Goal: Purchase product/service

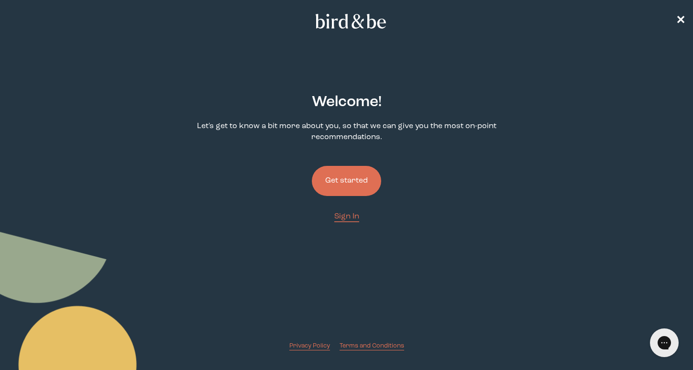
click at [348, 182] on button "Get started" at bounding box center [346, 181] width 69 height 30
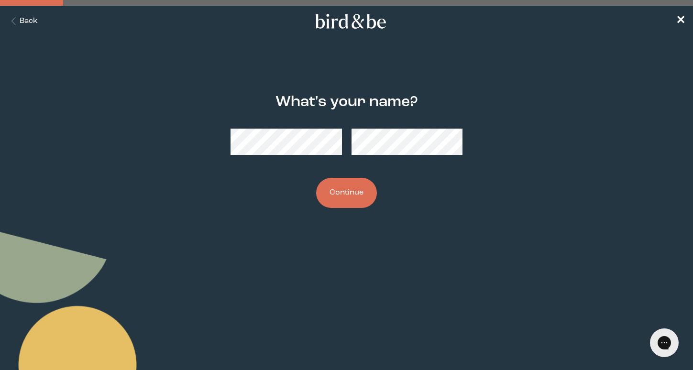
click at [244, 186] on div "What's your name? Continue" at bounding box center [346, 150] width 331 height 145
click at [350, 195] on button "Continue" at bounding box center [346, 193] width 61 height 30
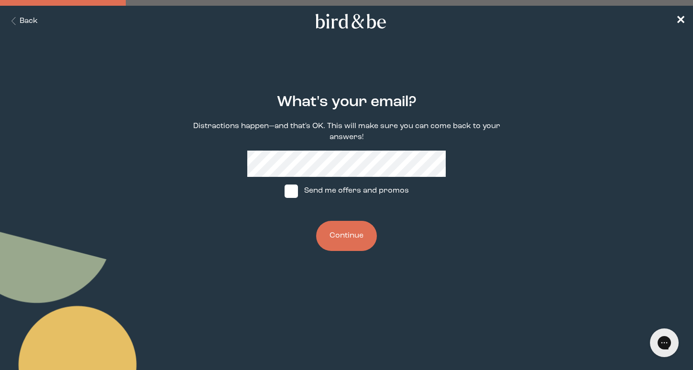
click at [342, 240] on button "Continue" at bounding box center [346, 236] width 61 height 30
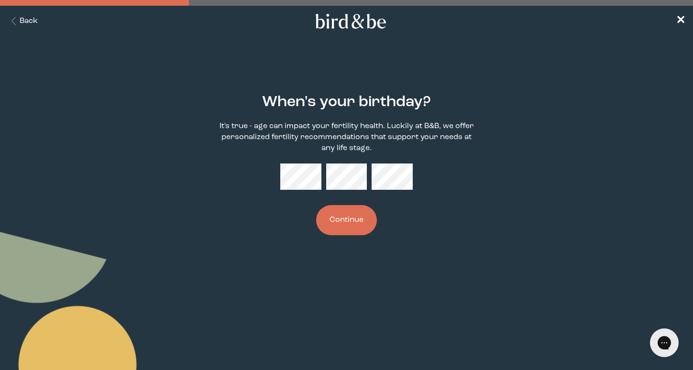
click at [340, 228] on button "Continue" at bounding box center [346, 220] width 61 height 30
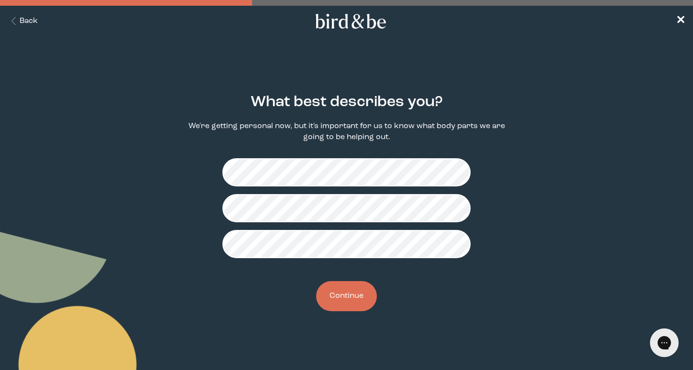
click at [352, 299] on button "Continue" at bounding box center [346, 296] width 61 height 30
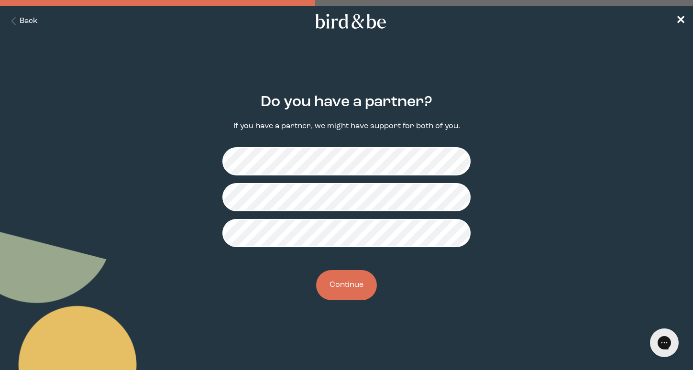
drag, startPoint x: 336, startPoint y: 285, endPoint x: 256, endPoint y: 287, distance: 79.4
click at [256, 287] on div "Do you have a partner? If you have a partner, we might have support for both of…" at bounding box center [346, 196] width 331 height 237
click at [339, 280] on button "Continue" at bounding box center [346, 285] width 61 height 30
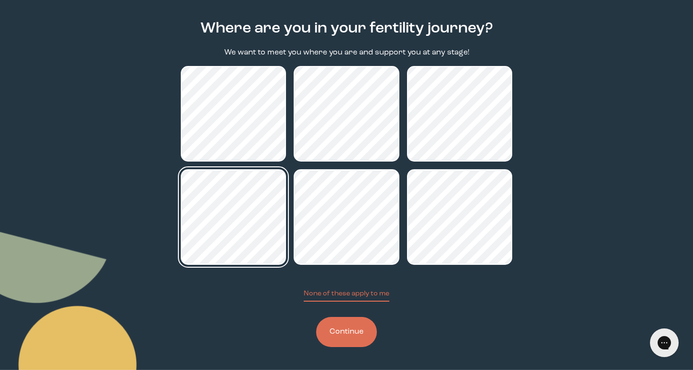
scroll to position [74, 0]
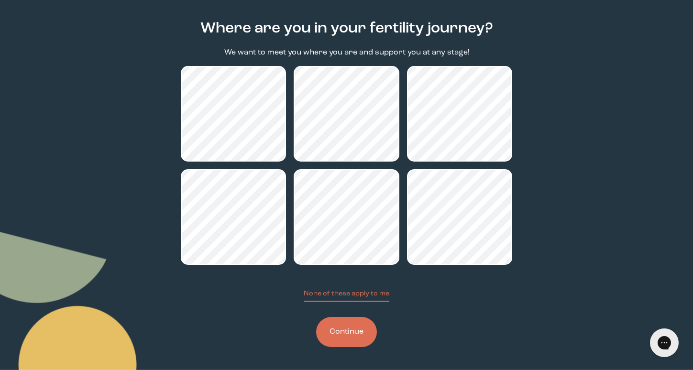
click at [353, 330] on button "Continue" at bounding box center [346, 332] width 61 height 30
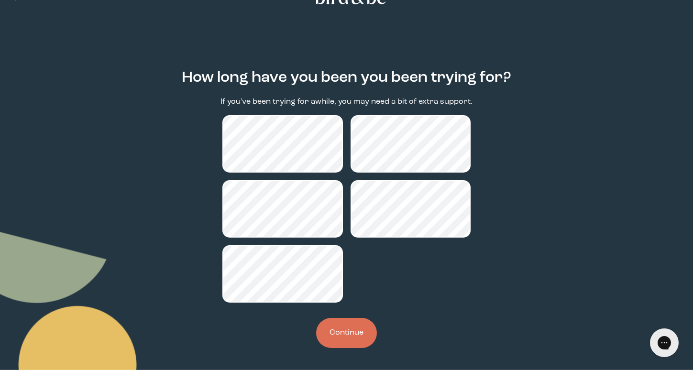
scroll to position [24, 0]
click at [344, 328] on button "Continue" at bounding box center [346, 333] width 61 height 30
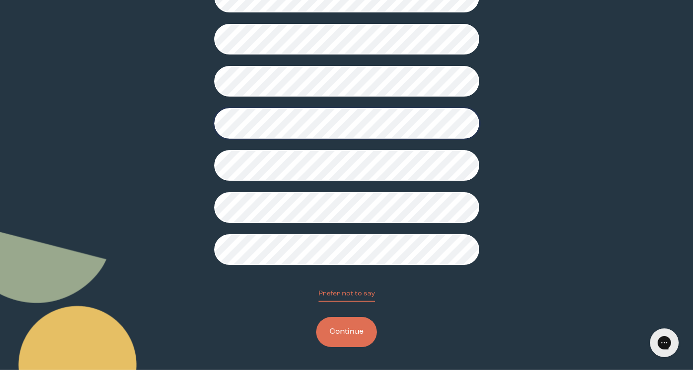
scroll to position [211, 0]
click at [348, 329] on button "Continue" at bounding box center [346, 332] width 61 height 30
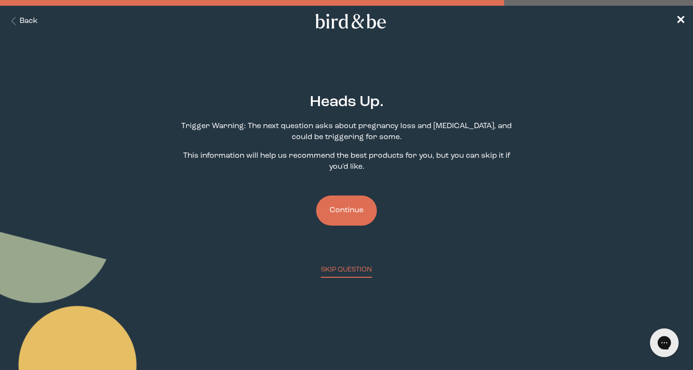
click at [359, 213] on button "Continue" at bounding box center [346, 211] width 61 height 30
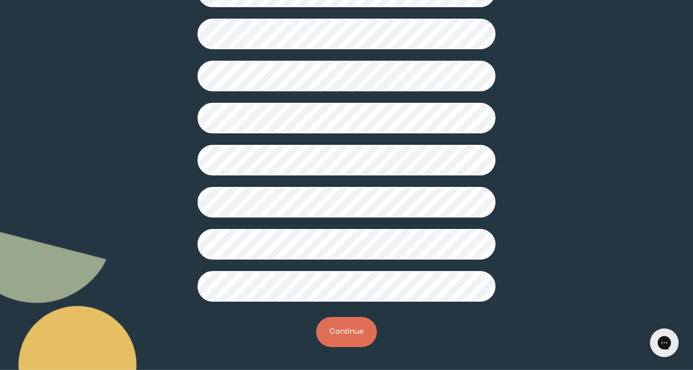
scroll to position [249, 0]
click at [341, 334] on button "Continue" at bounding box center [346, 332] width 61 height 30
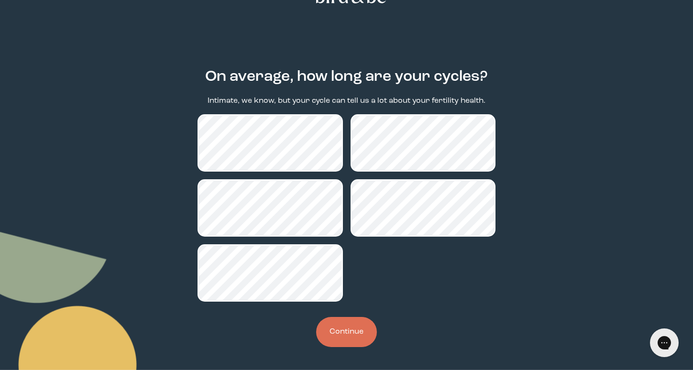
click at [352, 332] on button "Continue" at bounding box center [346, 332] width 61 height 30
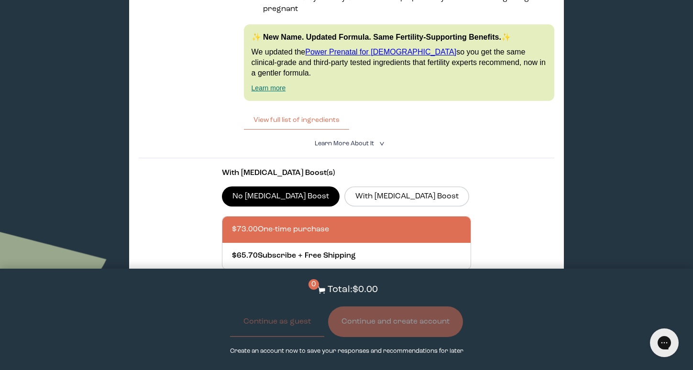
click at [327, 190] on div "With [MEDICAL_DATA] Boost(s) No [MEDICAL_DATA] Boost With [MEDICAL_DATA] Boost …" at bounding box center [347, 241] width 250 height 146
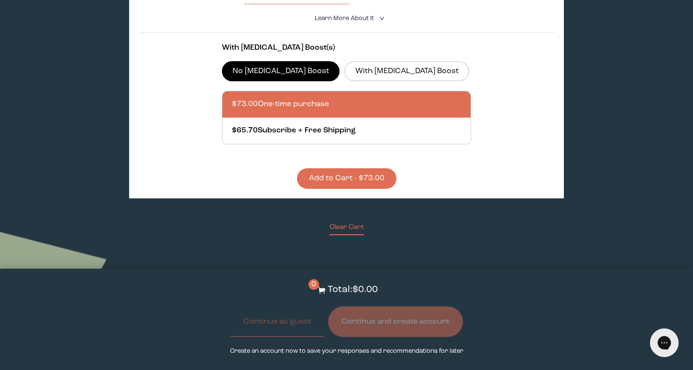
click at [343, 168] on button "Add to Cart - $73.00" at bounding box center [346, 178] width 99 height 21
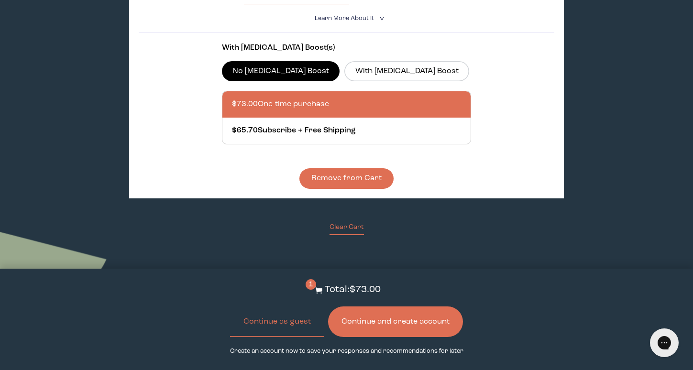
click at [372, 317] on button "Continue and create account" at bounding box center [395, 321] width 135 height 31
